Goal: Task Accomplishment & Management: Check status

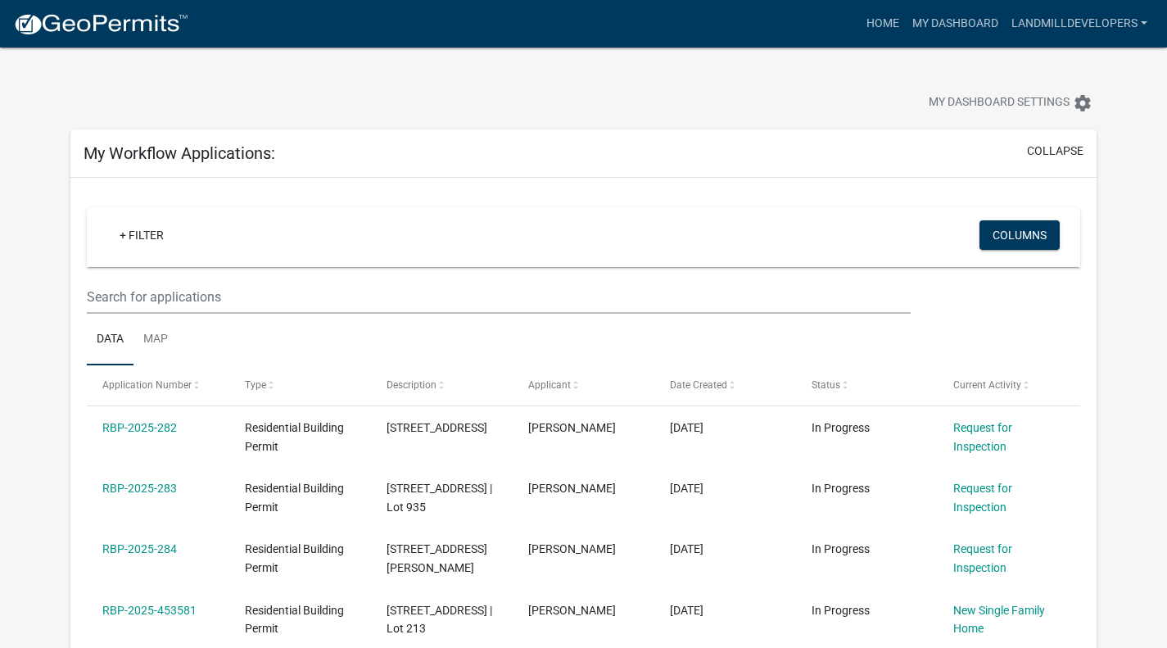
click at [150, 427] on link "RBP-2025-282" at bounding box center [139, 427] width 75 height 13
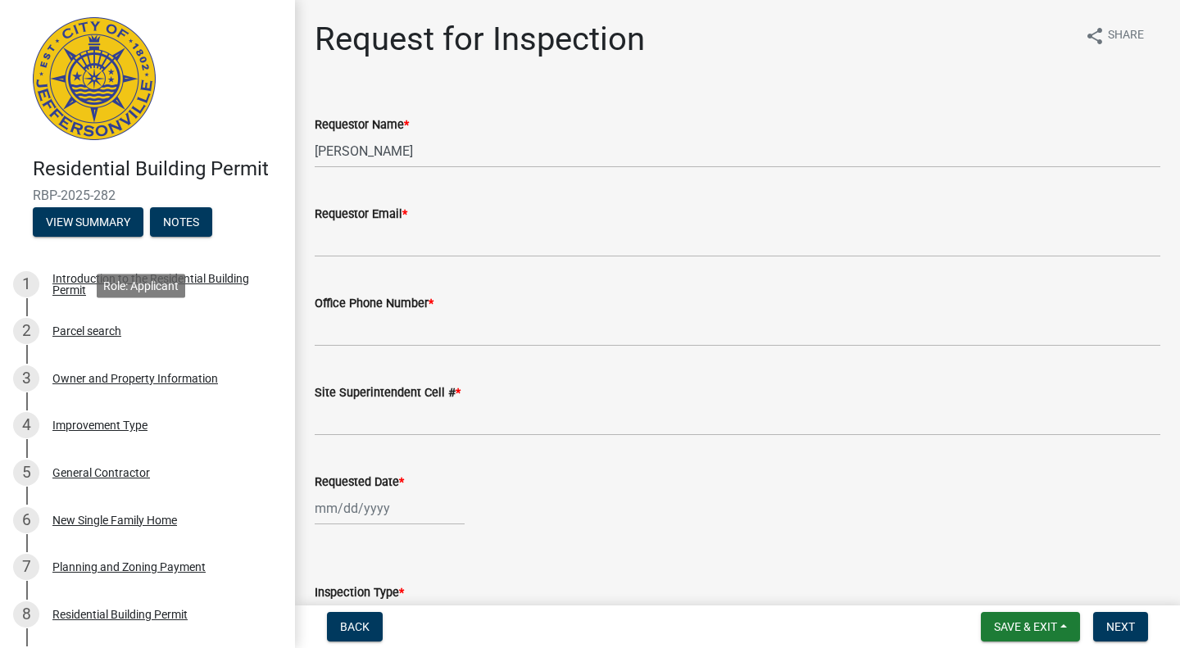
click at [91, 325] on div "Parcel search" at bounding box center [86, 330] width 69 height 11
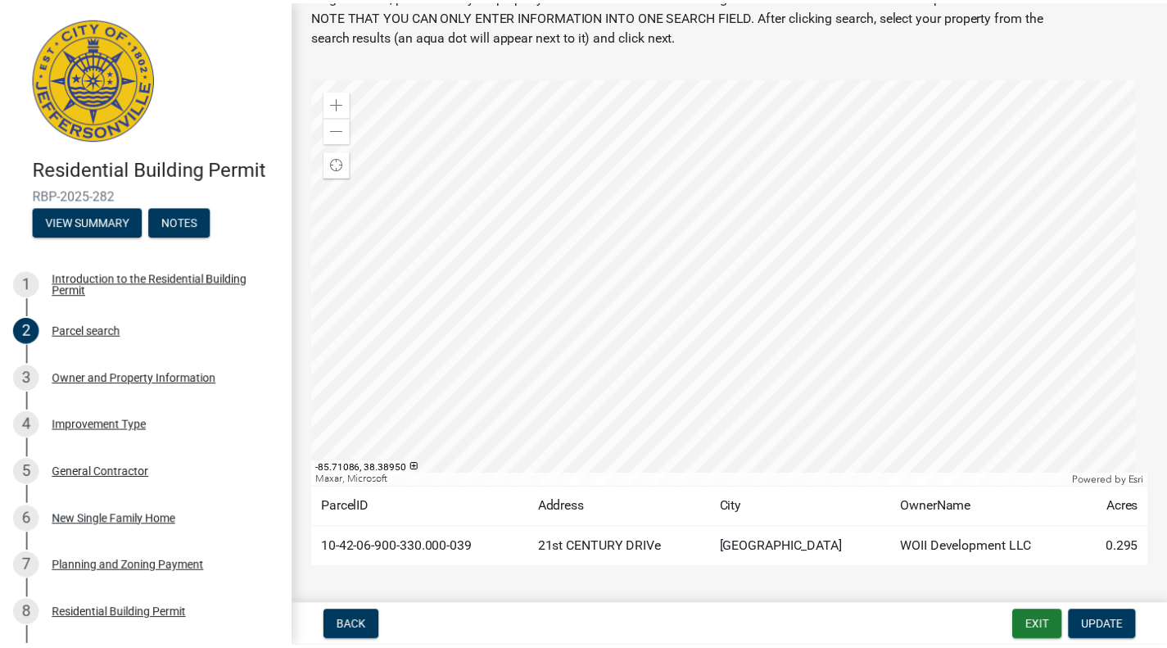
scroll to position [112, 0]
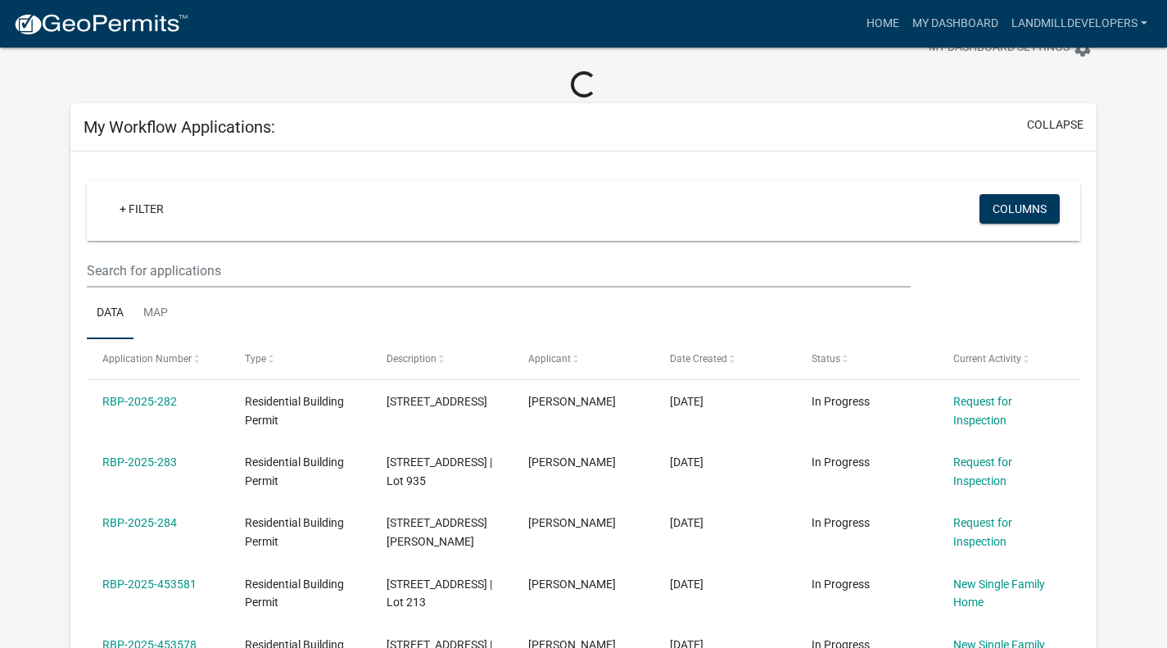
scroll to position [57, 0]
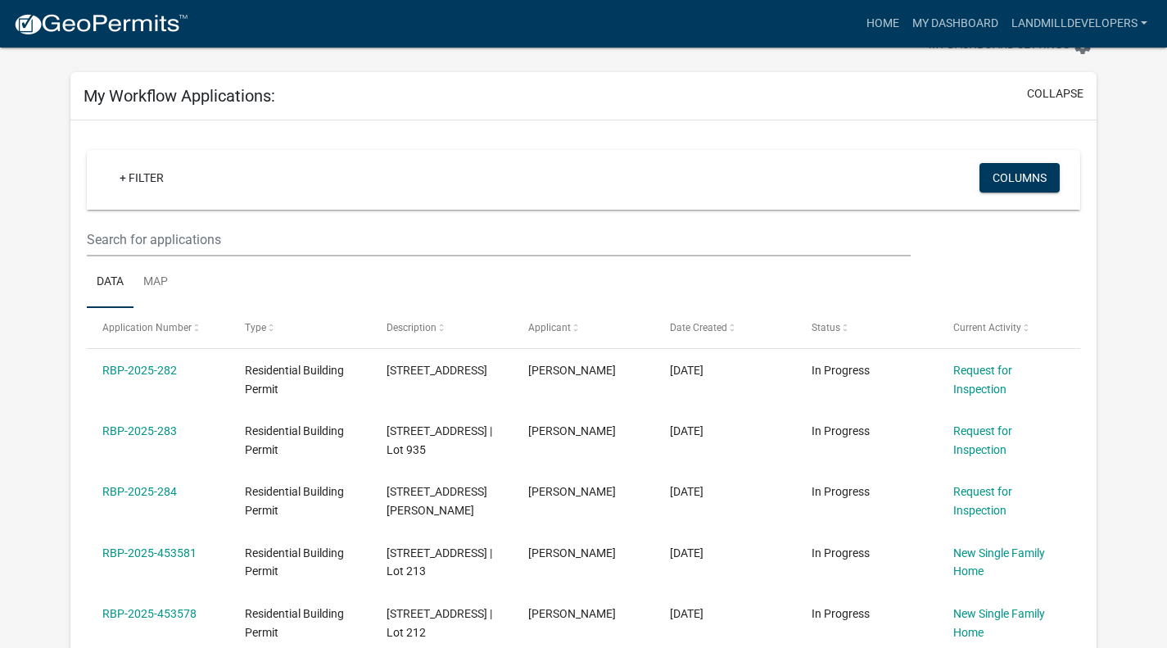
click at [143, 369] on link "RBP-2025-282" at bounding box center [139, 370] width 75 height 13
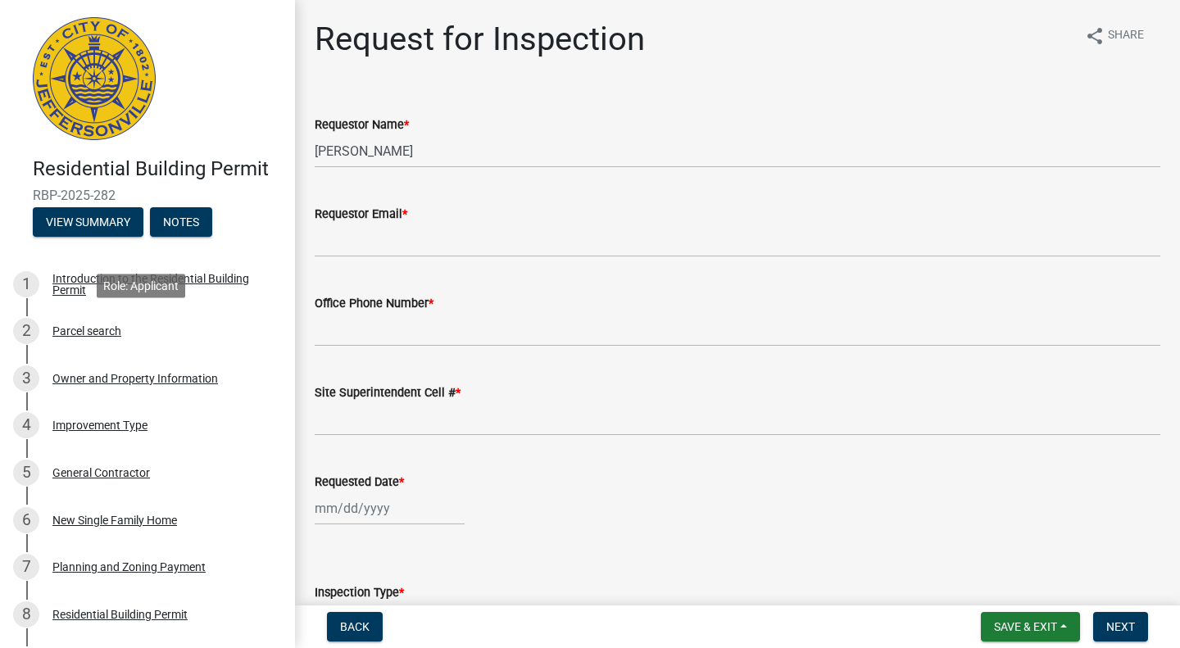
click at [109, 328] on div "Parcel search" at bounding box center [86, 330] width 69 height 11
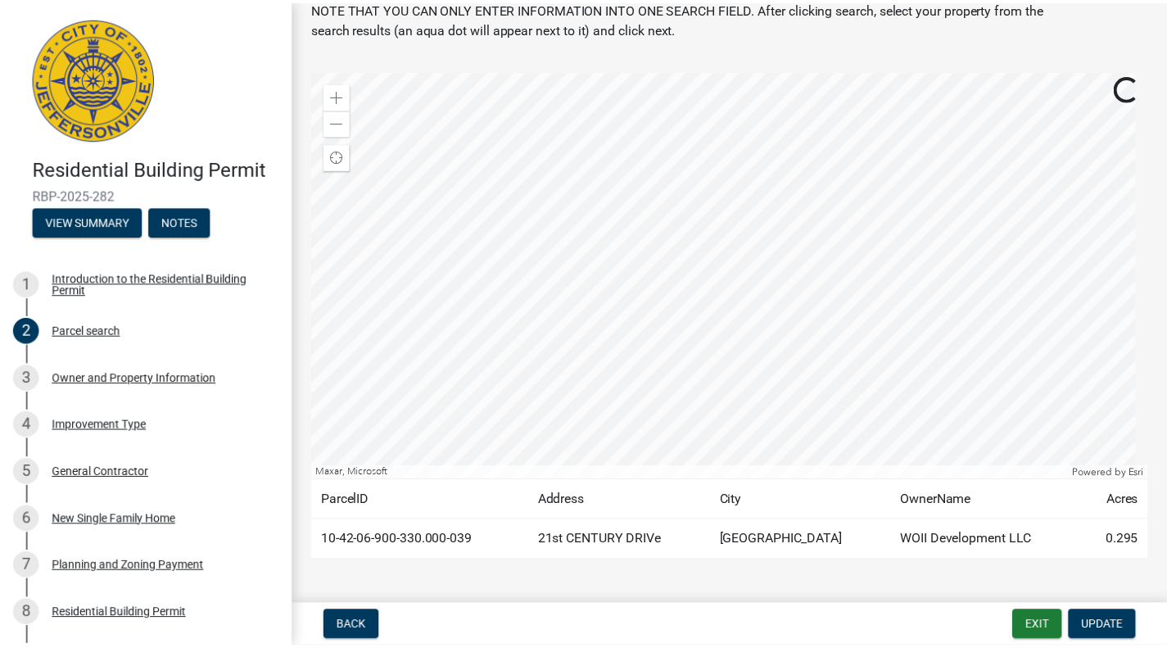
scroll to position [112, 0]
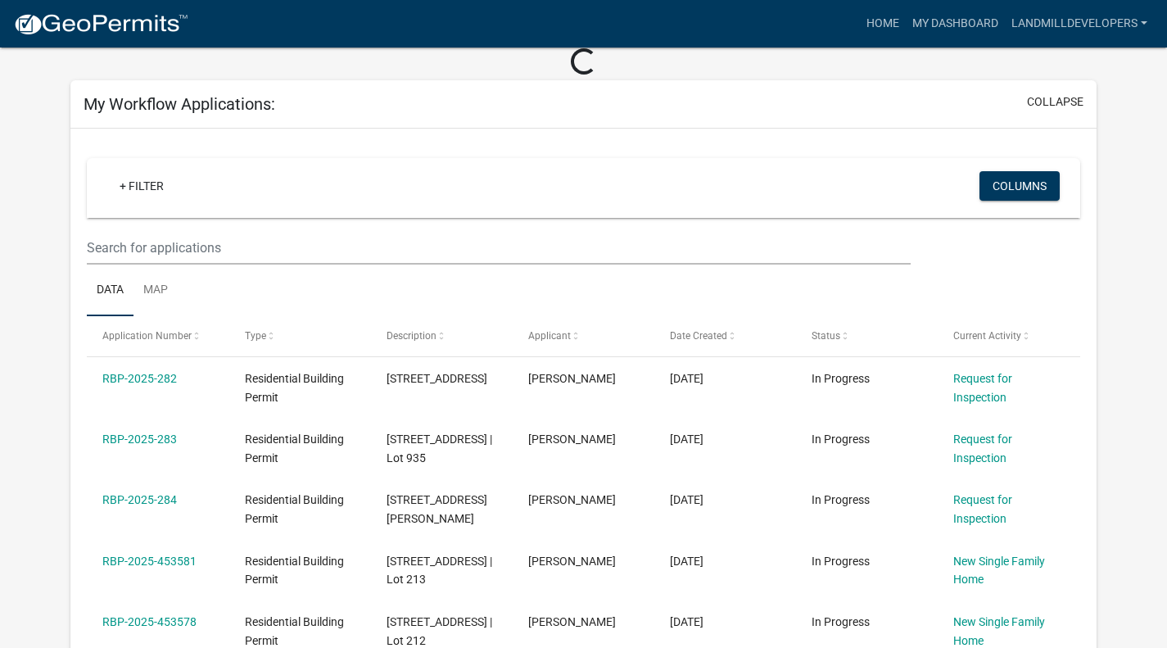
scroll to position [79, 0]
click at [154, 445] on link "RBP-2025-283" at bounding box center [139, 438] width 75 height 13
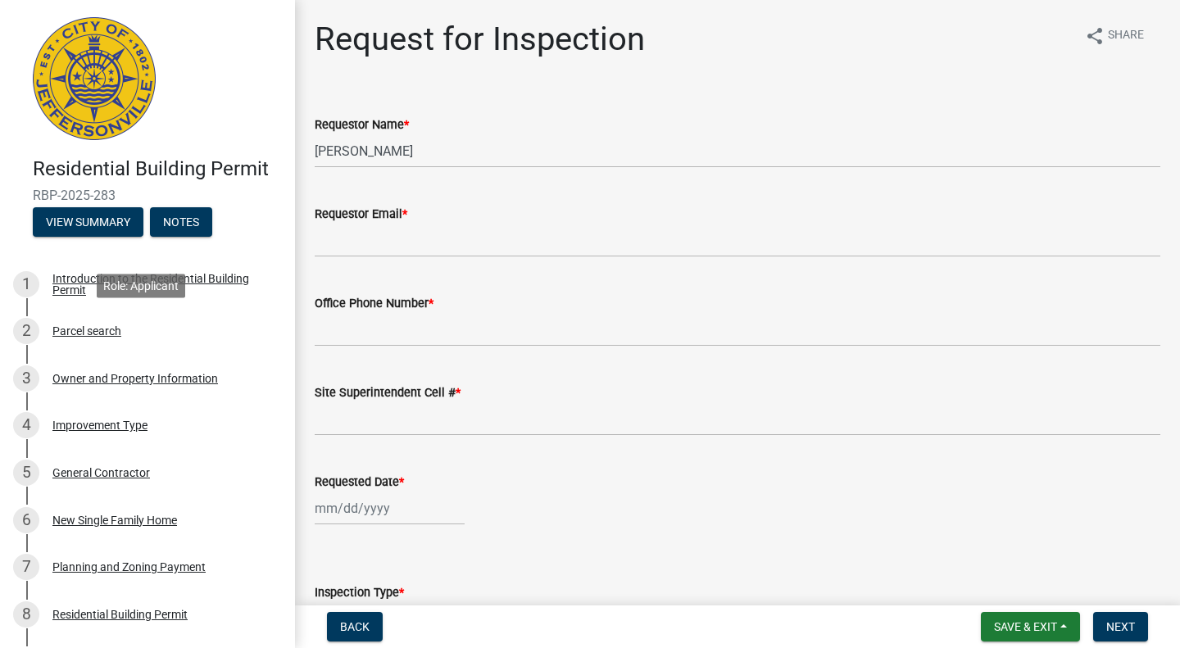
click at [87, 327] on div "Parcel search" at bounding box center [86, 330] width 69 height 11
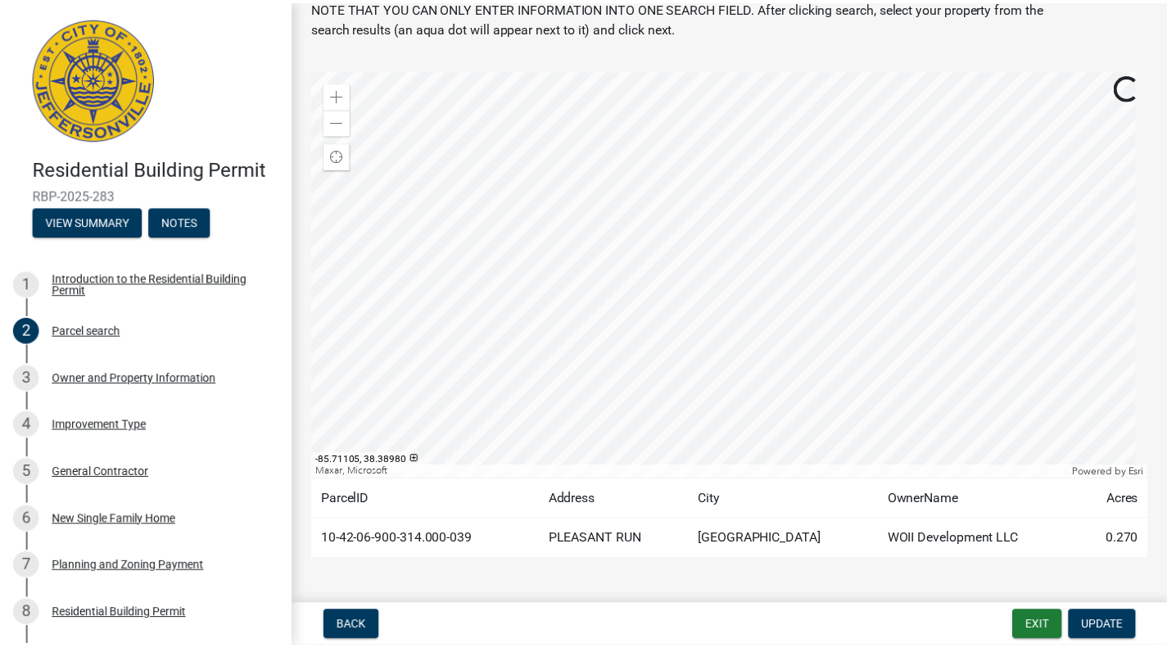
scroll to position [88, 0]
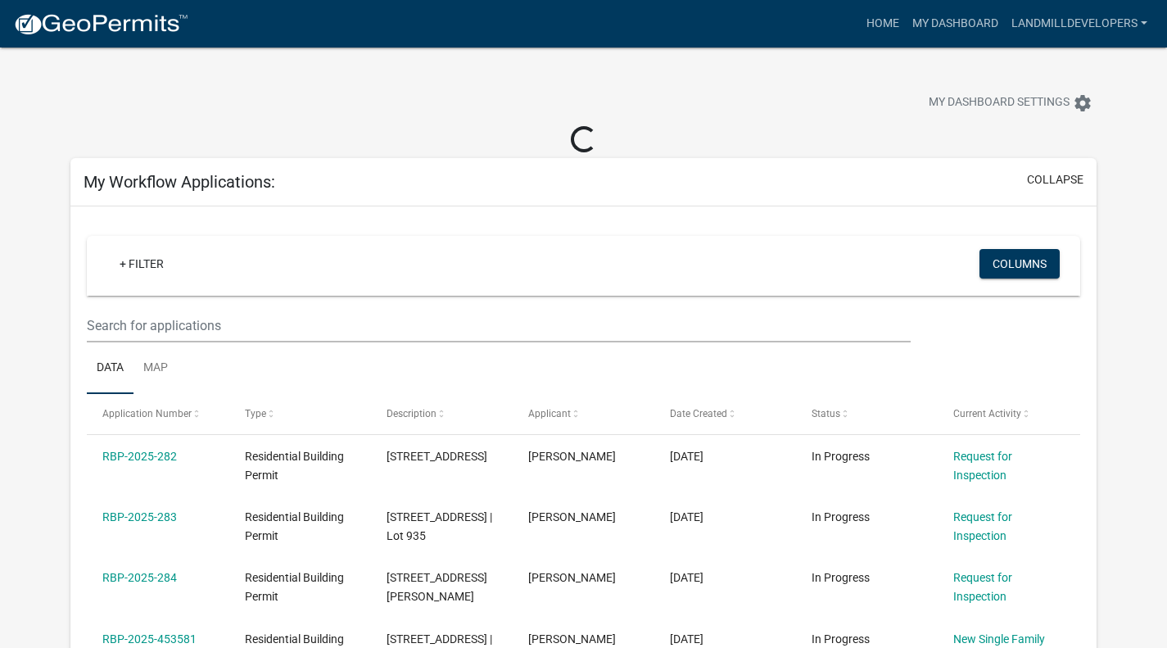
scroll to position [140, 0]
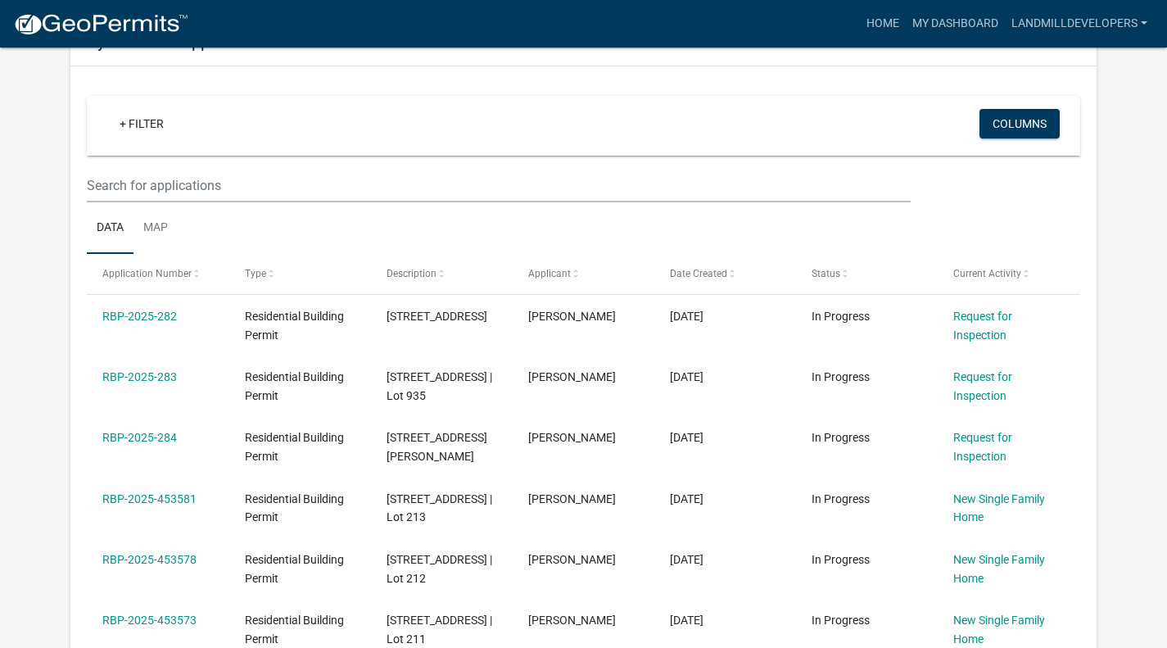
click at [132, 444] on link "RBP-2025-284" at bounding box center [139, 437] width 75 height 13
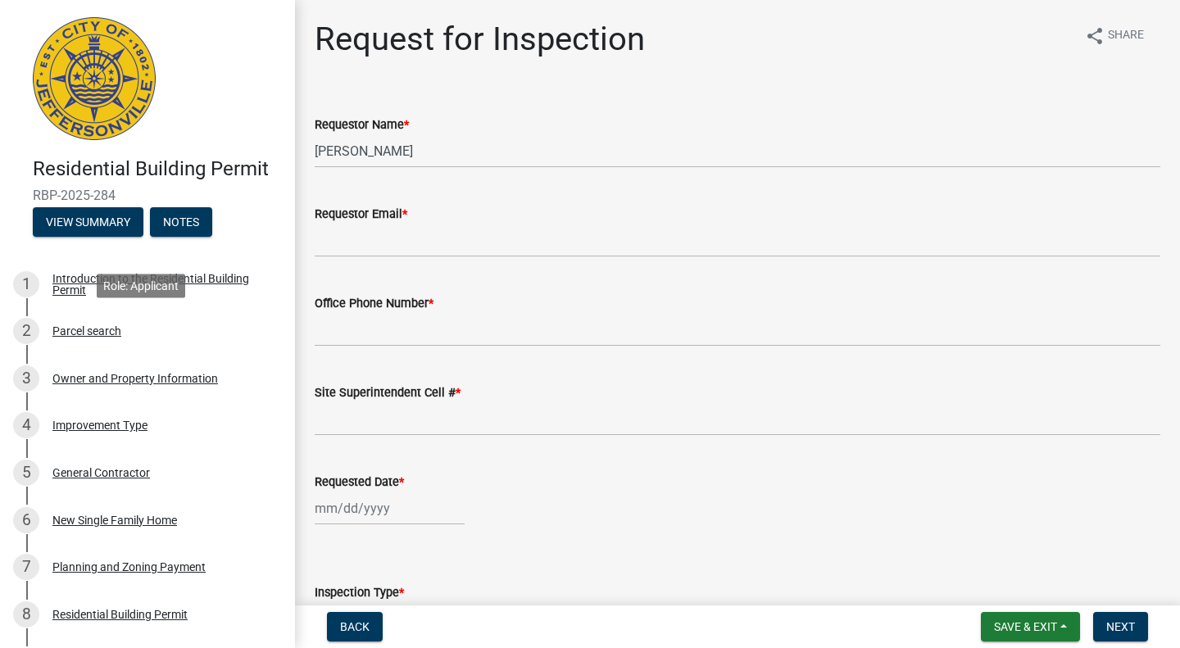
click at [86, 332] on div "Parcel search" at bounding box center [86, 330] width 69 height 11
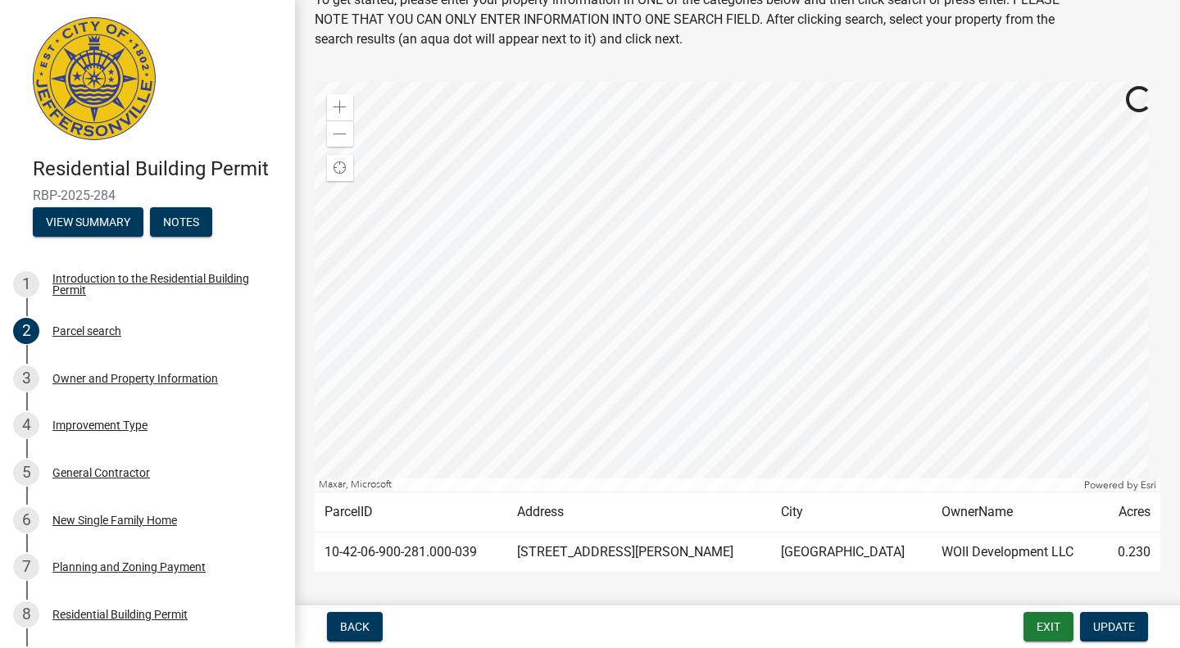
scroll to position [112, 0]
